Goal: Task Accomplishment & Management: Use online tool/utility

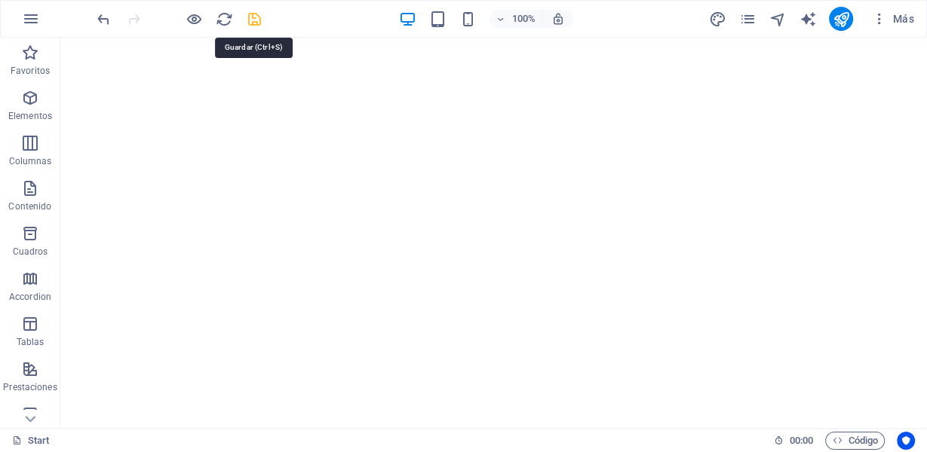
click at [254, 26] on icon "save" at bounding box center [254, 19] width 17 height 17
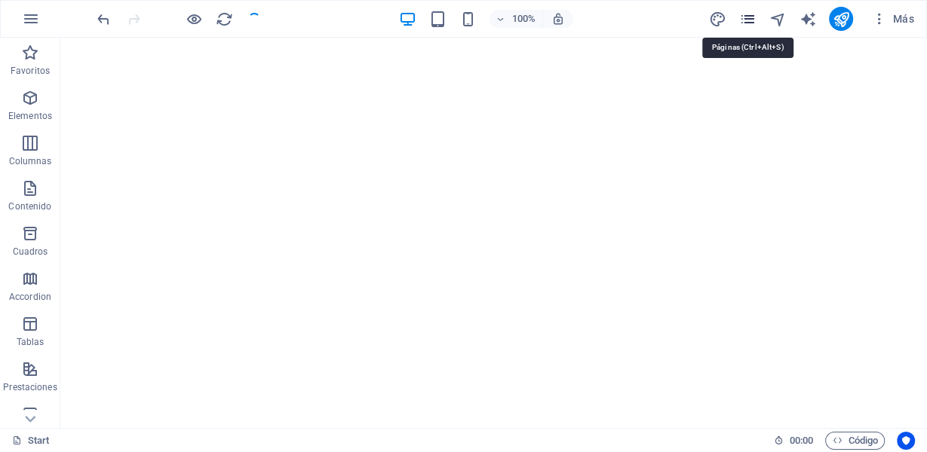
click at [753, 17] on icon "pages" at bounding box center [747, 19] width 17 height 17
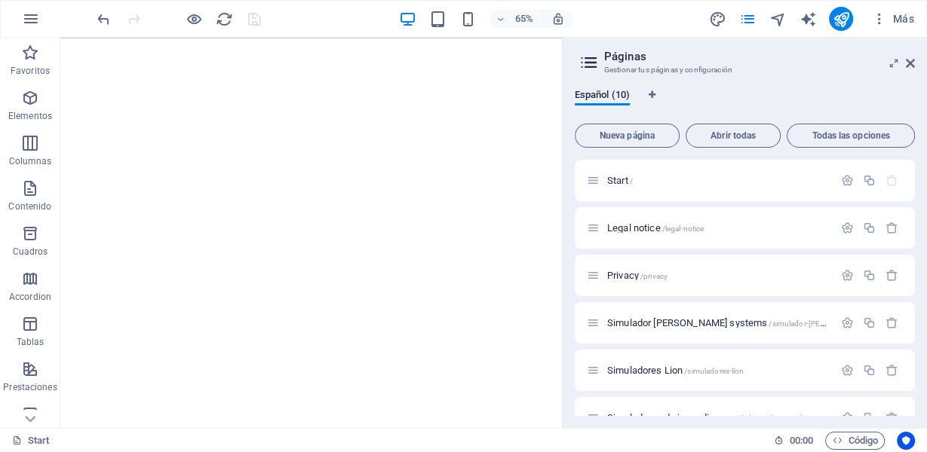
scroll to position [201, 0]
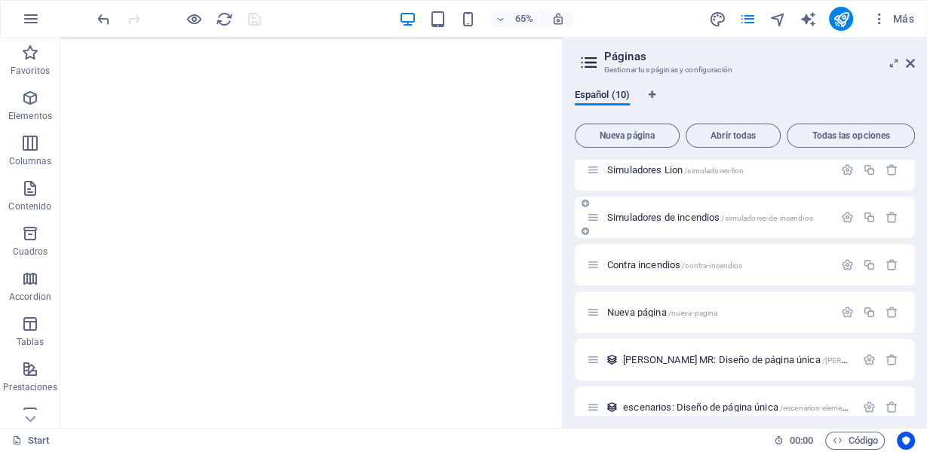
click at [665, 219] on span "Simuladores de incendios /simuladores-de-incendios" at bounding box center [710, 217] width 206 height 11
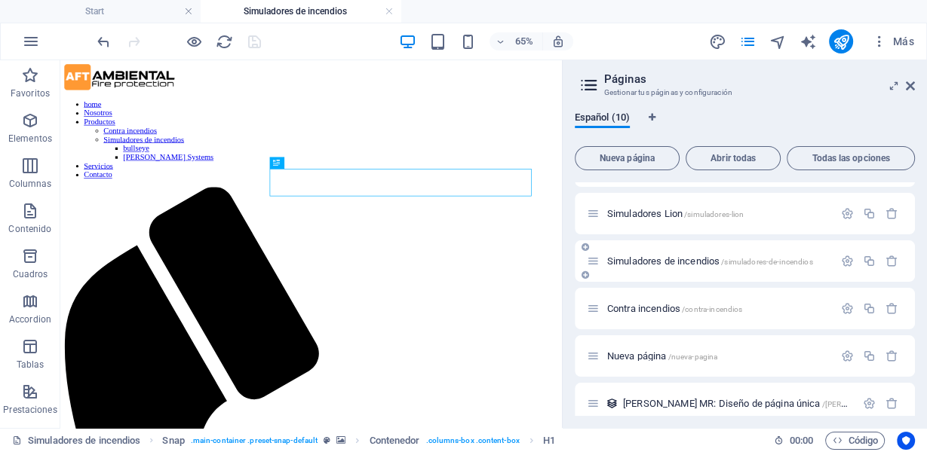
scroll to position [0, 0]
drag, startPoint x: 910, startPoint y: 84, endPoint x: 848, endPoint y: 26, distance: 84.8
click at [910, 84] on icon at bounding box center [910, 86] width 9 height 12
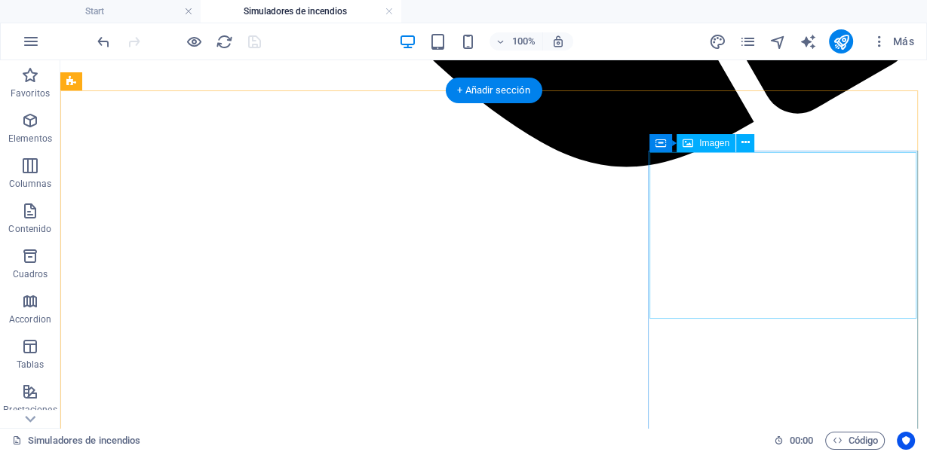
scroll to position [1005, 0]
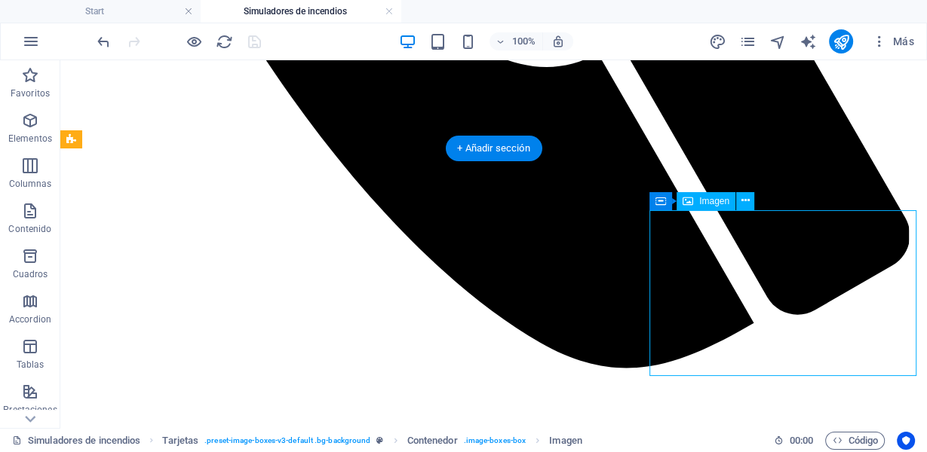
select select "px"
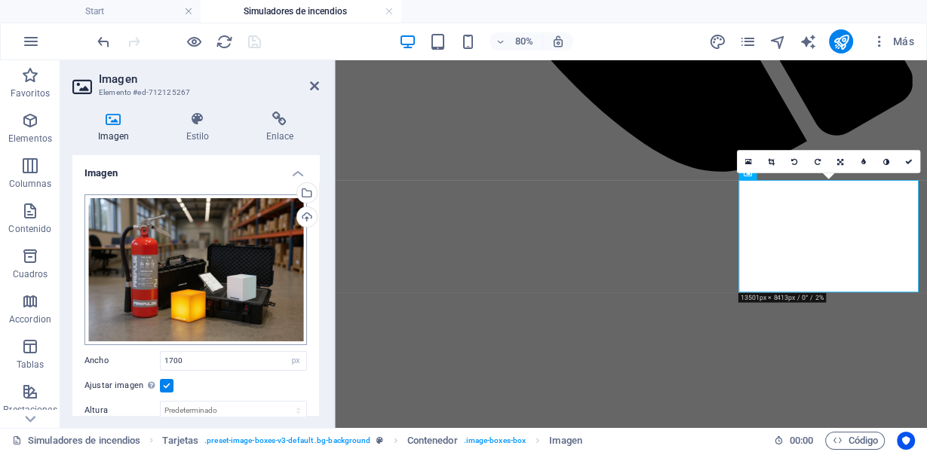
scroll to position [201, 0]
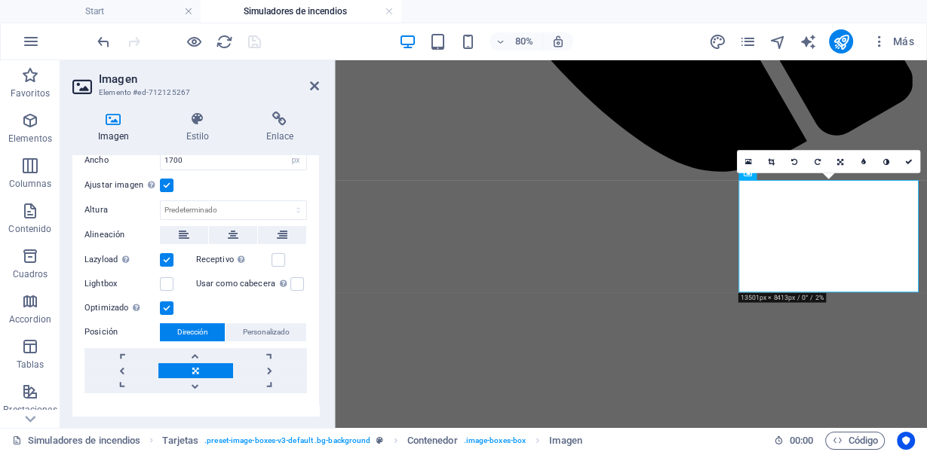
click at [167, 182] on label at bounding box center [167, 186] width 14 height 14
click at [0, 0] on input "Ajustar imagen Ajustar imagen automáticamente a un ancho y alto fijo" at bounding box center [0, 0] width 0 height 0
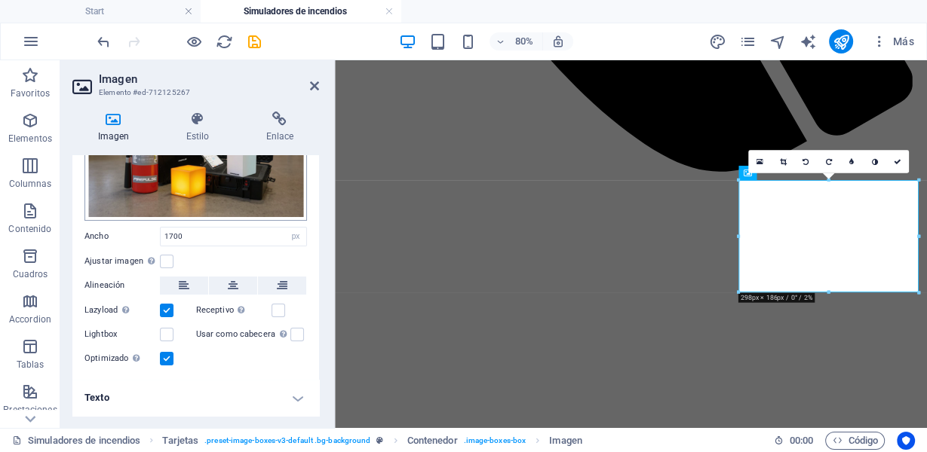
scroll to position [121, 0]
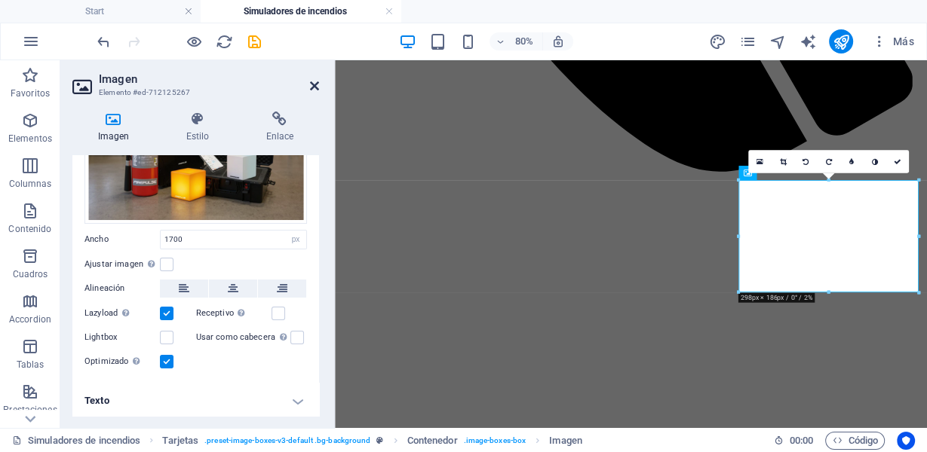
click at [310, 86] on icon at bounding box center [314, 86] width 9 height 12
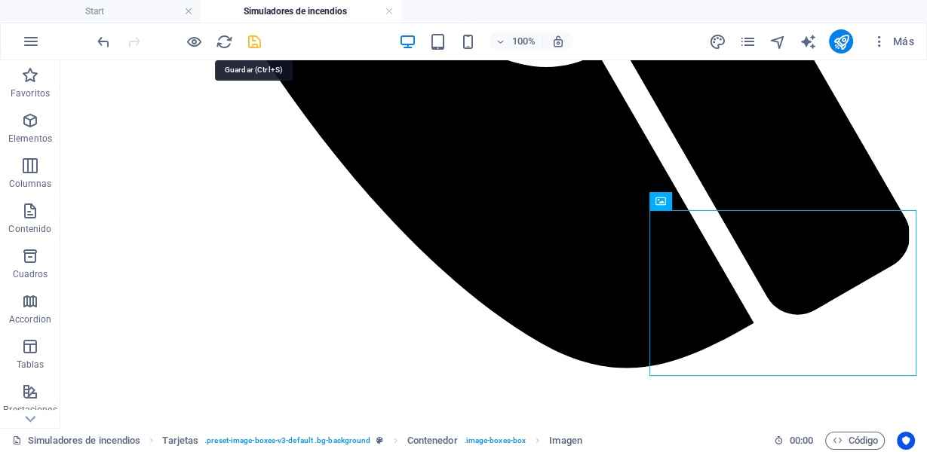
click at [250, 43] on icon "save" at bounding box center [254, 41] width 17 height 17
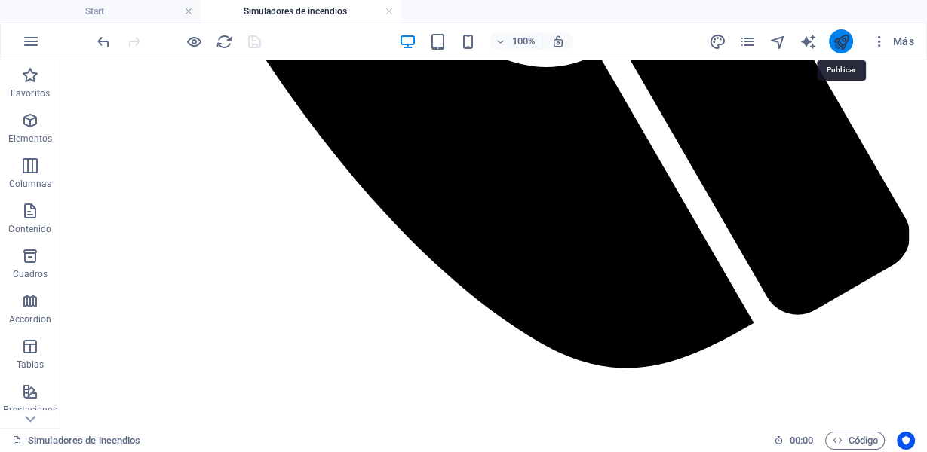
click at [847, 38] on icon "publish" at bounding box center [841, 41] width 17 height 17
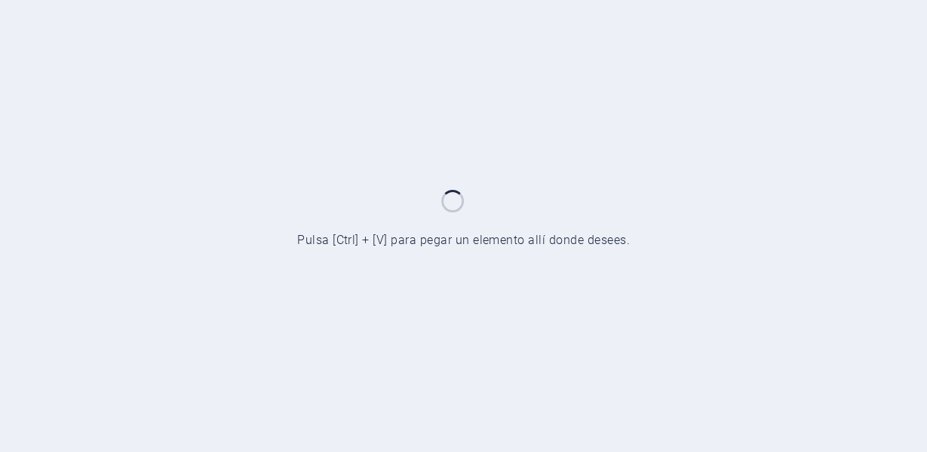
drag, startPoint x: 0, startPoint y: 0, endPoint x: 382, endPoint y: 4, distance: 381.6
click at [382, 4] on div at bounding box center [463, 226] width 927 height 452
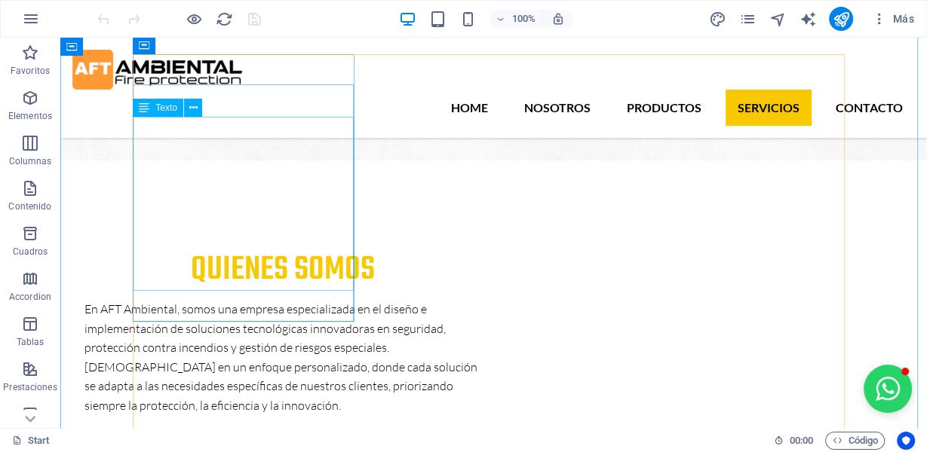
scroll to position [1207, 0]
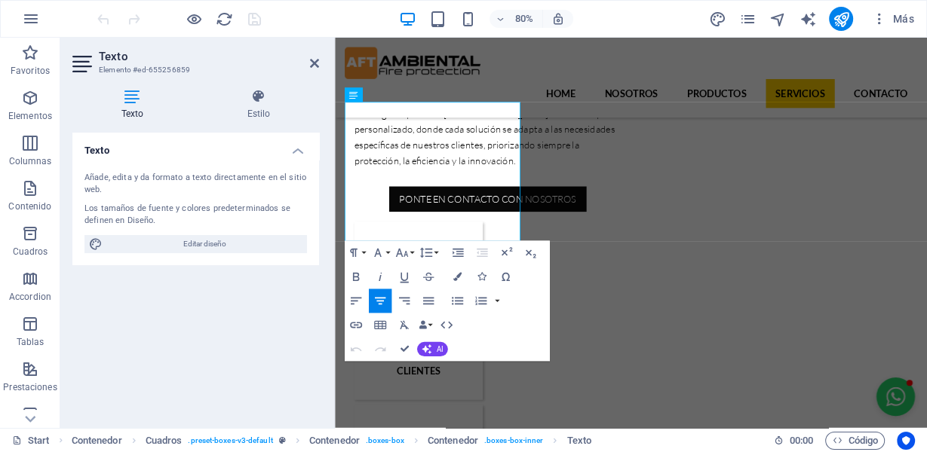
click at [382, 300] on icon "button" at bounding box center [380, 301] width 14 height 14
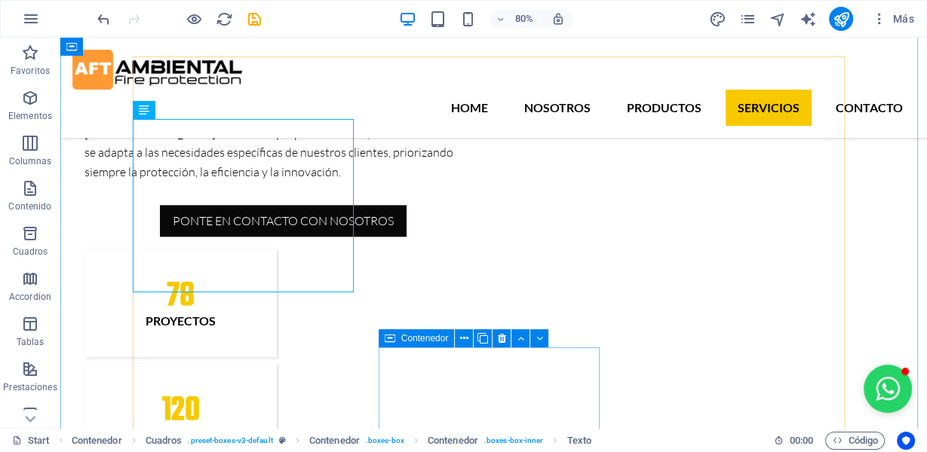
scroll to position [1407, 0]
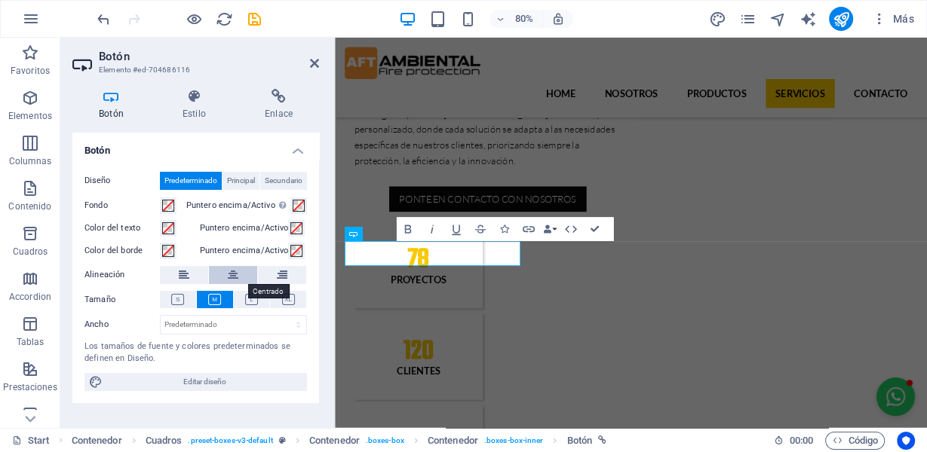
click at [238, 272] on icon at bounding box center [233, 275] width 11 height 18
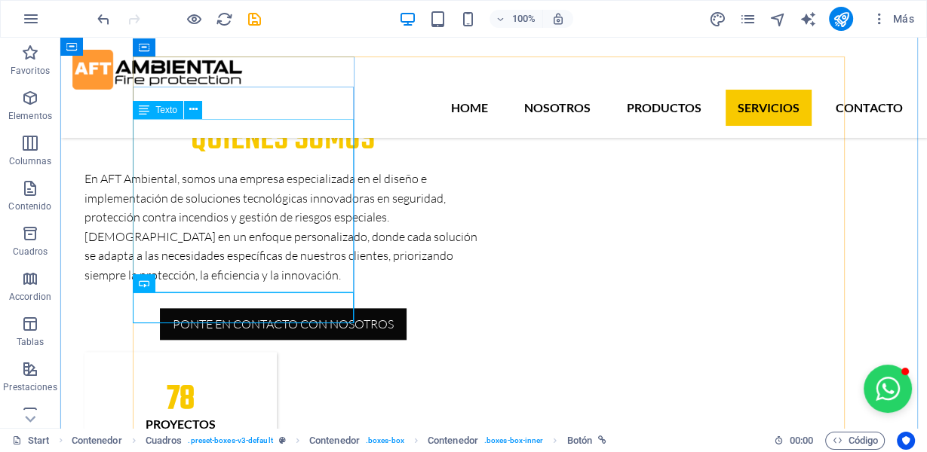
scroll to position [1207, 0]
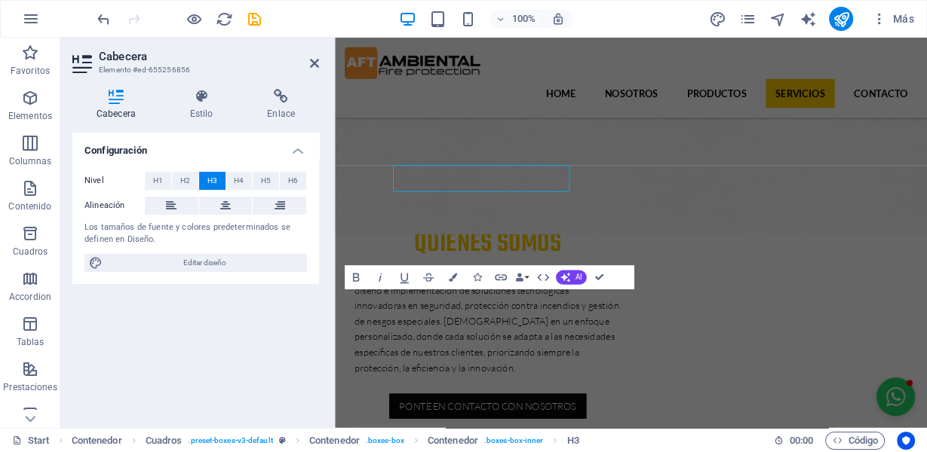
scroll to position [1296, 0]
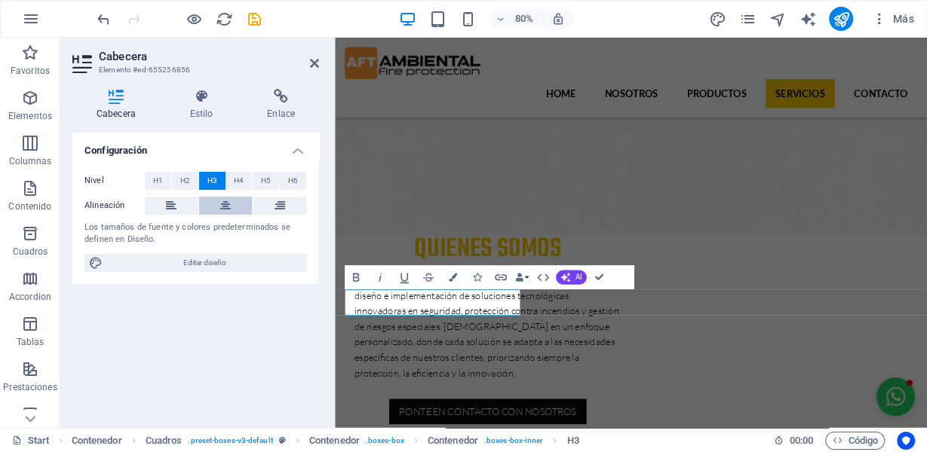
click at [221, 206] on icon at bounding box center [225, 206] width 11 height 18
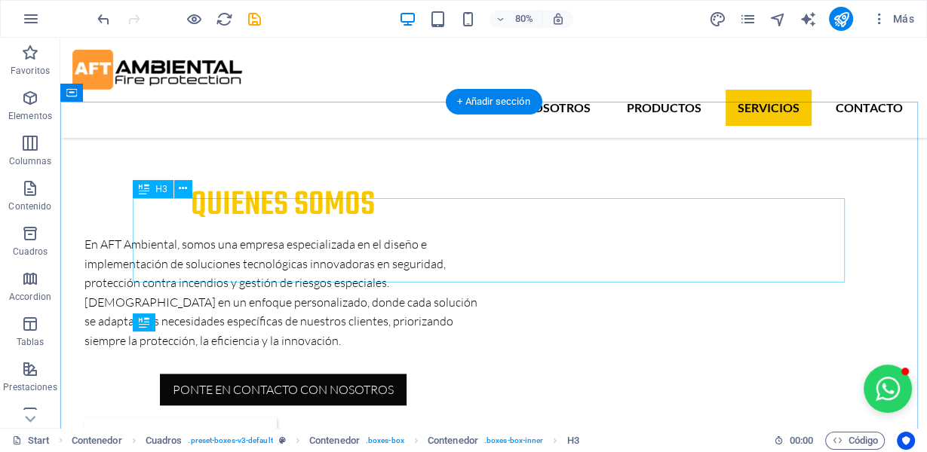
scroll to position [1162, 0]
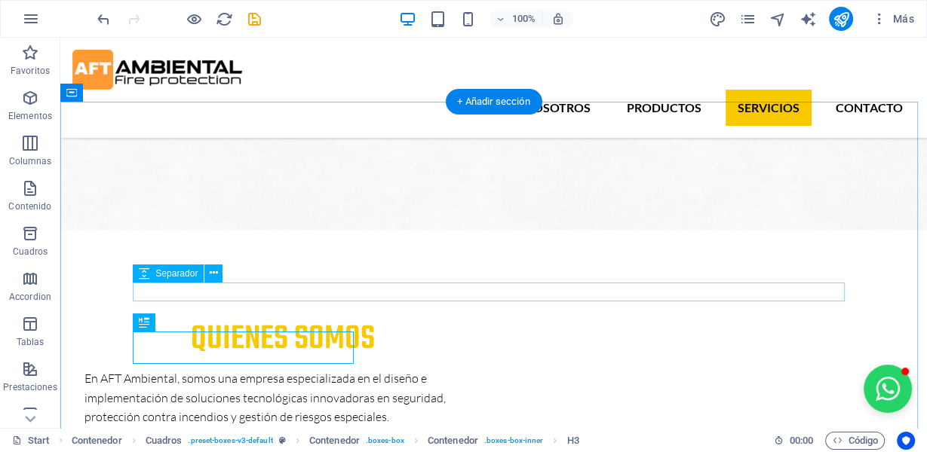
click at [0, 0] on div "Icono" at bounding box center [0, 0] width 0 height 0
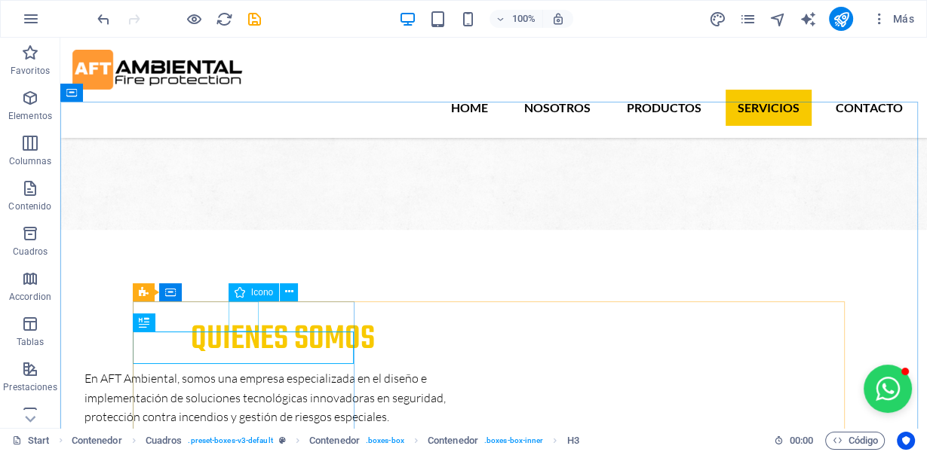
click at [249, 302] on div "Icono" at bounding box center [267, 293] width 79 height 19
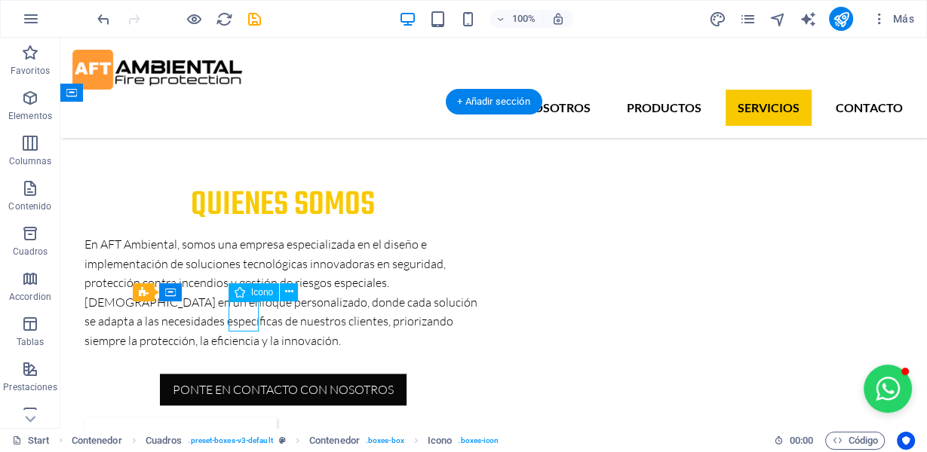
select select "xMidYMid"
select select "px"
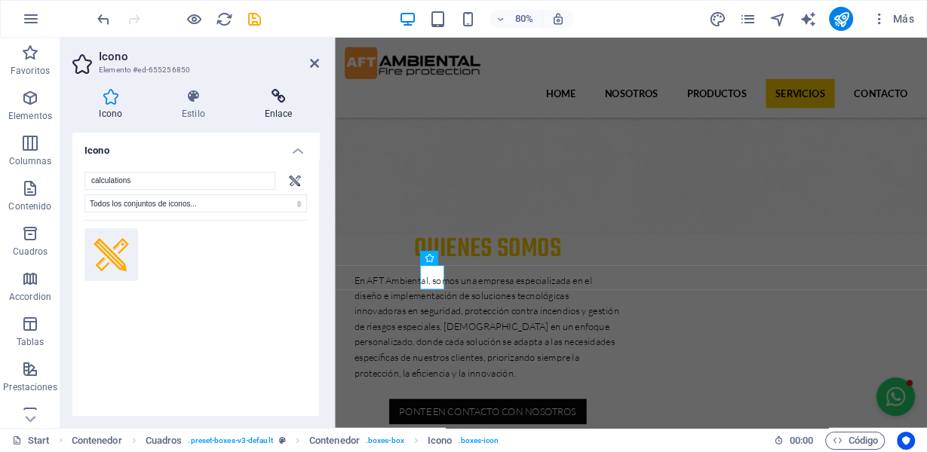
click at [290, 98] on icon at bounding box center [278, 96] width 81 height 15
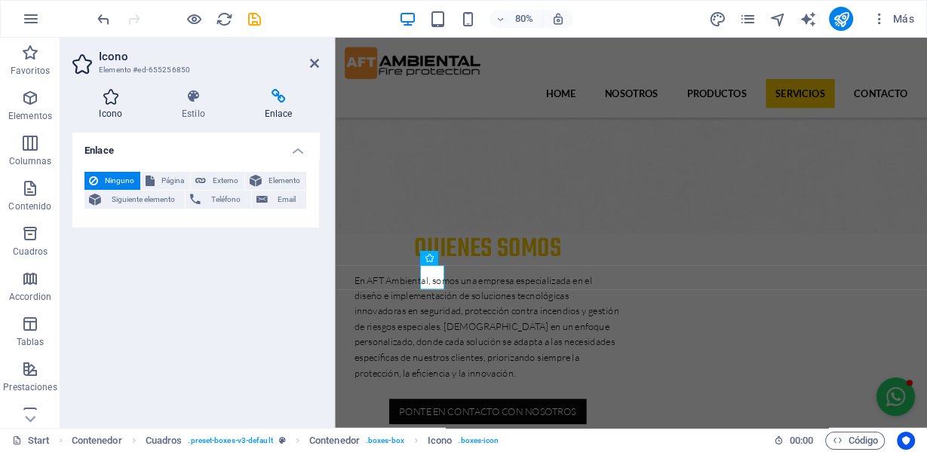
click at [109, 100] on icon at bounding box center [110, 96] width 77 height 15
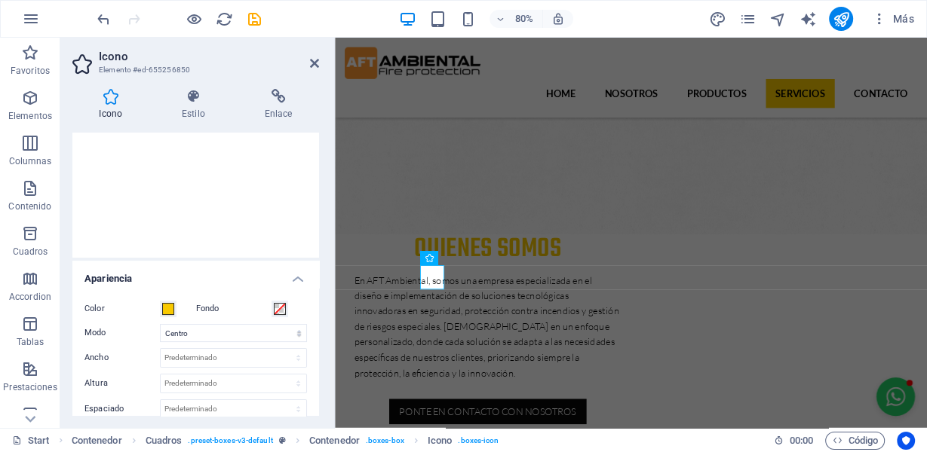
scroll to position [402, 0]
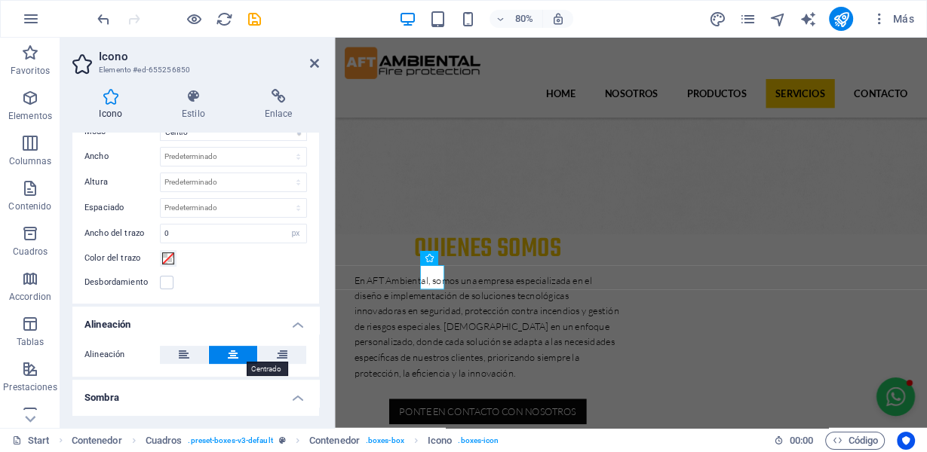
click at [231, 350] on icon at bounding box center [233, 355] width 11 height 18
click at [200, 347] on button at bounding box center [184, 355] width 48 height 18
click at [233, 350] on icon at bounding box center [233, 355] width 11 height 18
click at [314, 64] on icon at bounding box center [314, 63] width 9 height 12
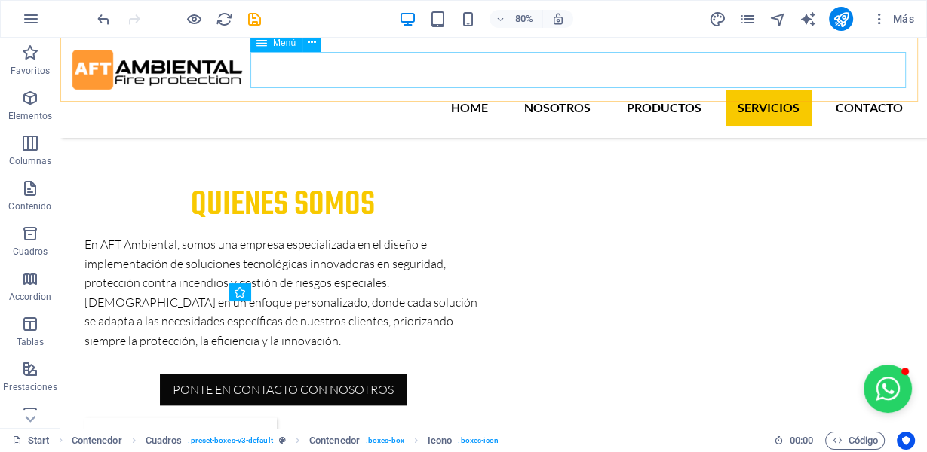
scroll to position [1162, 0]
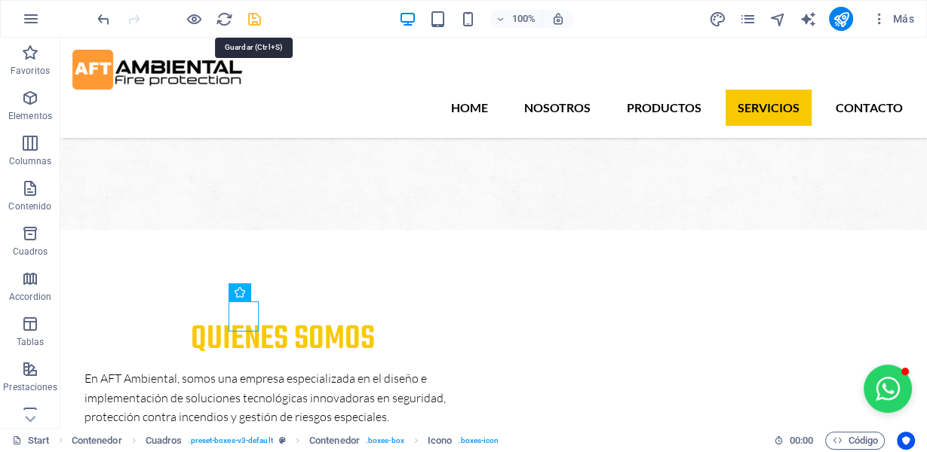
click at [256, 16] on icon "save" at bounding box center [254, 19] width 17 height 17
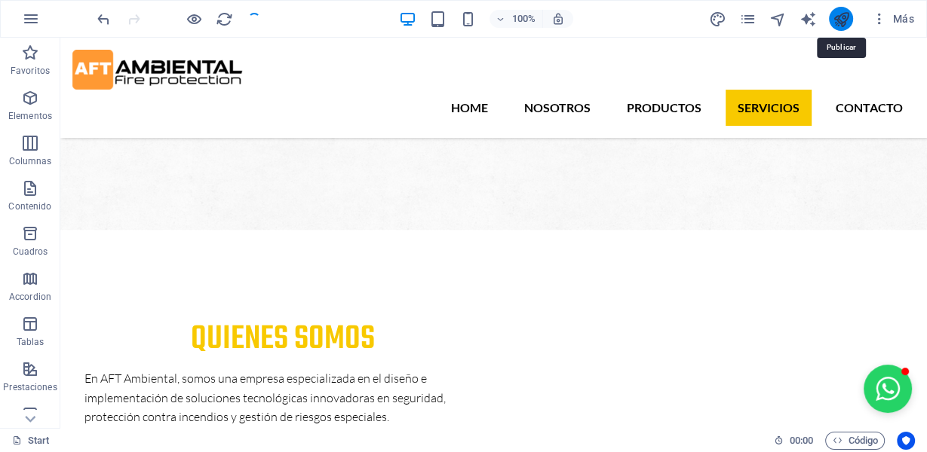
click at [840, 19] on icon "publish" at bounding box center [841, 19] width 17 height 17
